Goal: Information Seeking & Learning: Learn about a topic

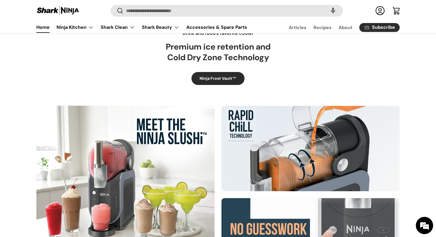
scroll to position [246, 0]
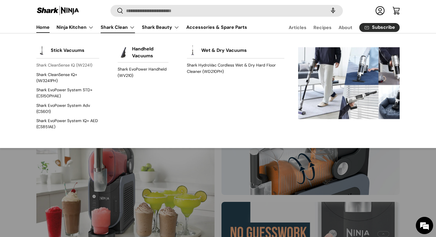
click at [85, 62] on link "Shark CleanSense IQ (IW2241)" at bounding box center [67, 65] width 63 height 9
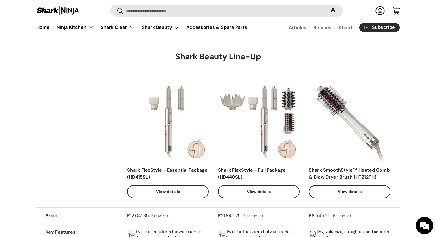
scroll to position [379, 0]
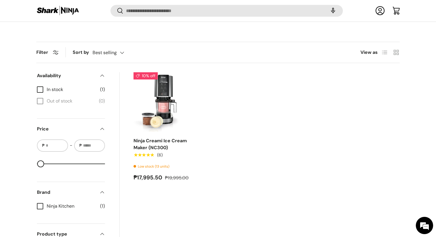
scroll to position [173, 0]
click at [0, 0] on img "Ninja Creami Ice Cream Maker (NC300)" at bounding box center [0, 0] width 0 height 0
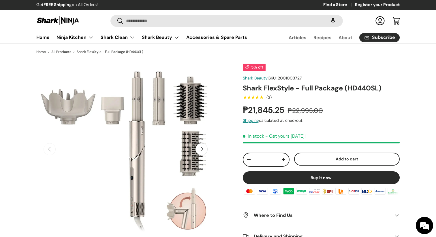
click at [302, 86] on h1 "Shark FlexStyle - Full Package (HD440SL)" at bounding box center [321, 88] width 157 height 9
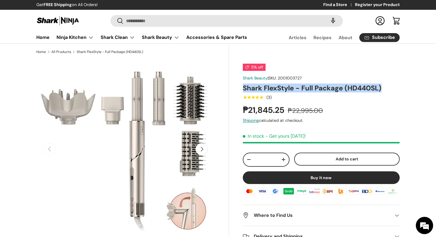
click at [302, 86] on h1 "Shark FlexStyle - Full Package (HD440SL)" at bounding box center [321, 88] width 157 height 9
copy div "Shark FlexStyle - Full Package (HD440SL)"
click at [303, 84] on h1 "Shark FlexStyle - Full Package (HD440SL)" at bounding box center [321, 88] width 157 height 9
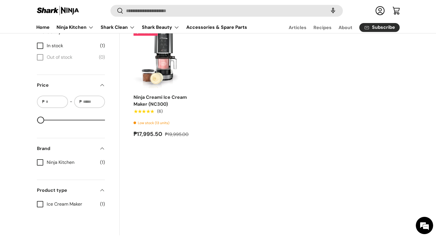
scroll to position [224, 0]
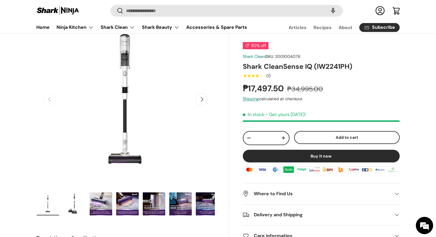
scroll to position [47, 0]
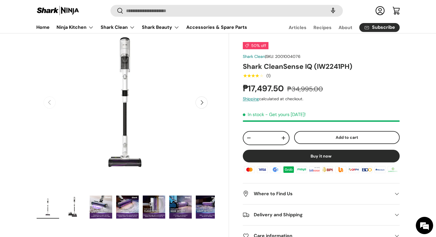
click at [296, 66] on h1 "Shark CleanSense IQ (IW2241PH)" at bounding box center [321, 66] width 157 height 9
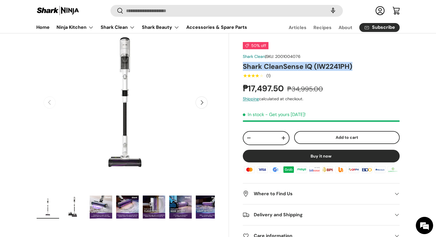
click at [296, 66] on h1 "Shark CleanSense IQ (IW2241PH)" at bounding box center [321, 66] width 157 height 9
copy div "Shark CleanSense IQ (IW2241PH)"
click at [296, 65] on h1 "Shark CleanSense IQ (IW2241PH)" at bounding box center [321, 66] width 157 height 9
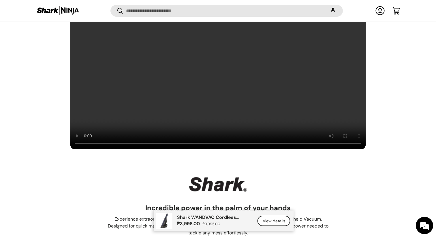
scroll to position [521, 0]
